Goal: Obtain resource: Download file/media

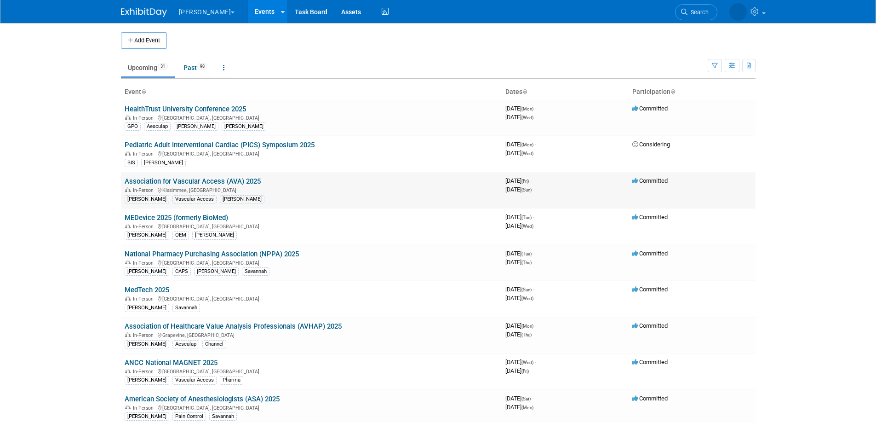
click at [247, 182] on link "Association for Vascular Access (AVA) 2025" at bounding box center [193, 181] width 136 height 8
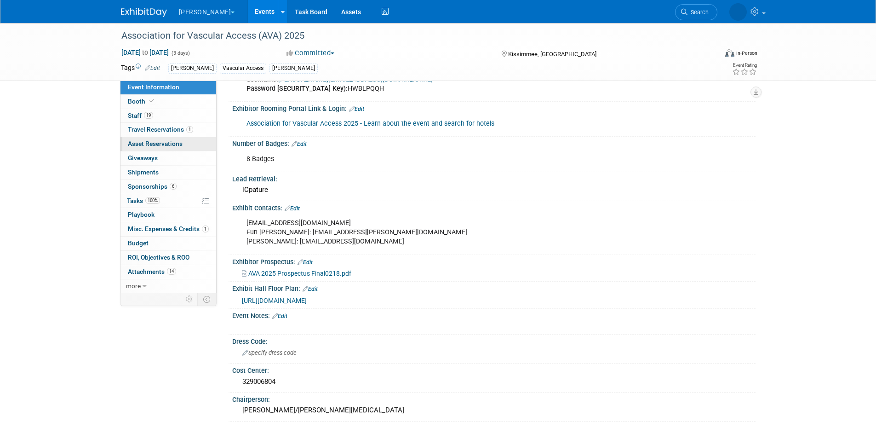
scroll to position [241, 0]
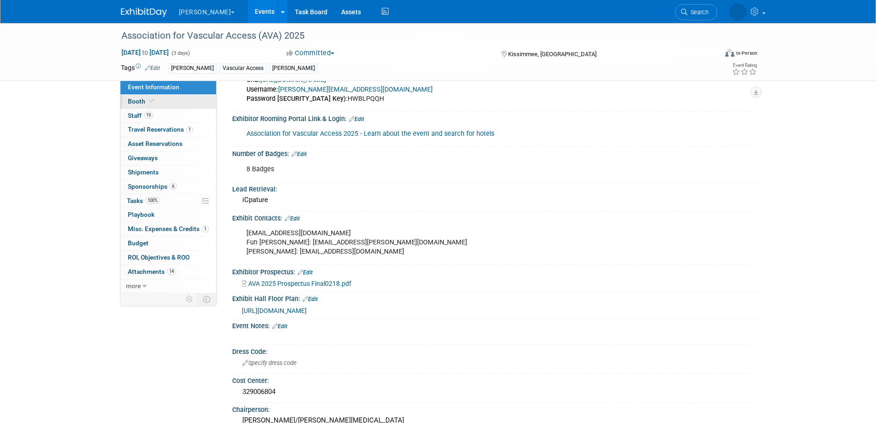
click at [141, 100] on span "Booth" at bounding box center [142, 101] width 28 height 7
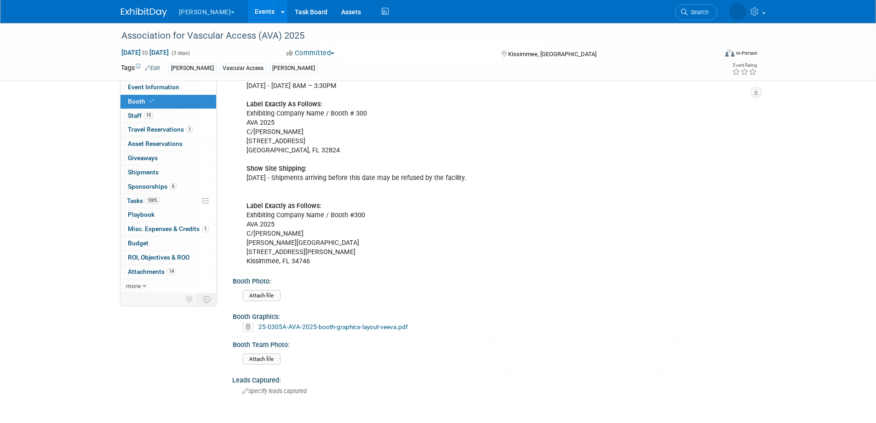
scroll to position [437, 0]
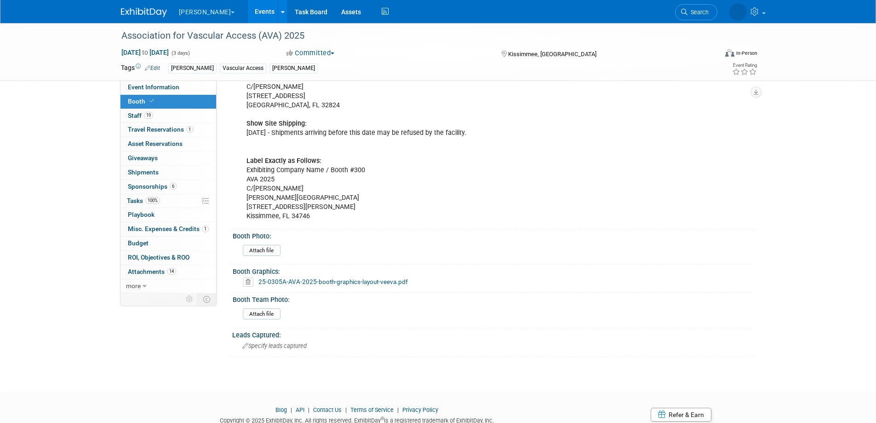
click at [294, 275] on div "25-0305A-AVA-2025-booth-graphics-layout-veeva.pdf" at bounding box center [496, 282] width 512 height 14
click at [304, 278] on link "25-0305A-AVA-2025-booth-graphics-layout-veeva.pdf" at bounding box center [333, 281] width 149 height 7
